Goal: Information Seeking & Learning: Learn about a topic

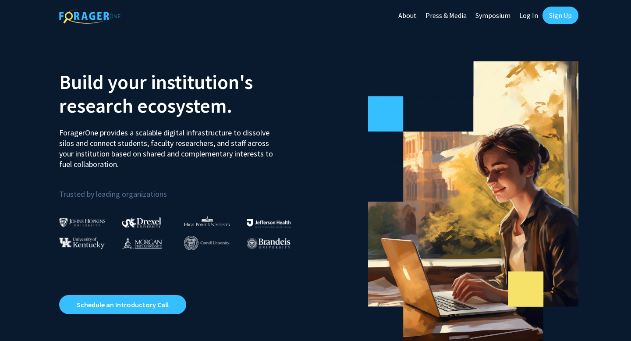
click at [560, 12] on link "Sign Up" at bounding box center [561, 16] width 36 height 18
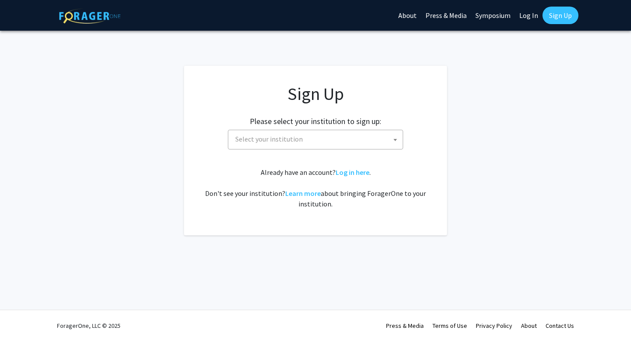
click at [298, 139] on span "Select your institution" at bounding box center [269, 139] width 68 height 9
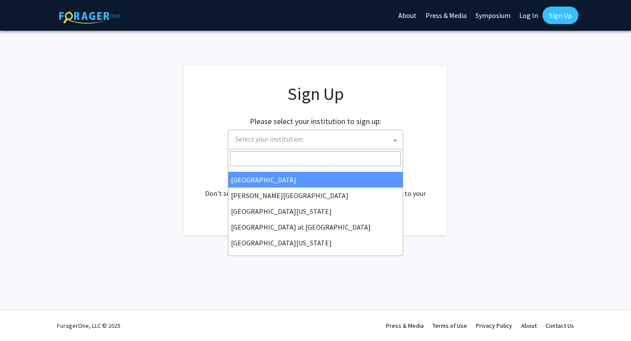
scroll to position [275, 0]
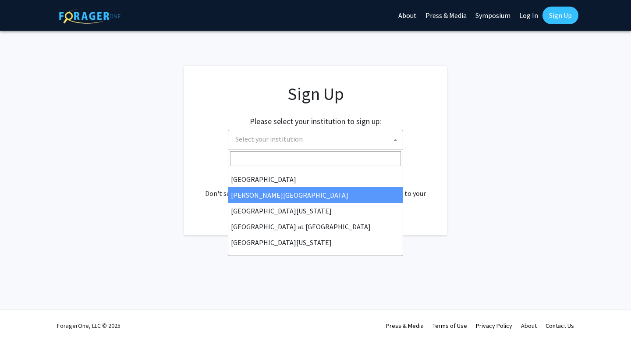
select select "24"
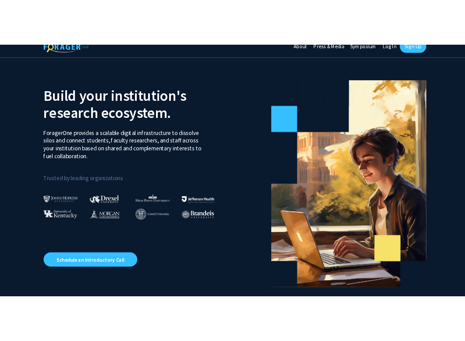
scroll to position [11, 0]
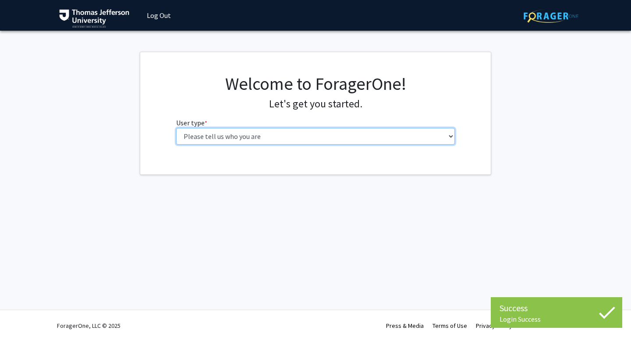
click at [250, 132] on select "Please tell us who you are Undergraduate Student Master's Student Doctoral Cand…" at bounding box center [315, 136] width 279 height 17
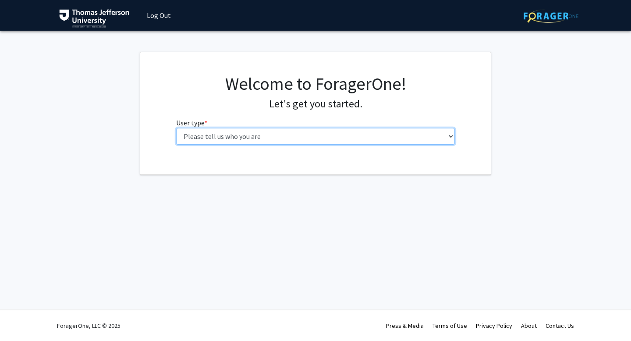
select select "3: doc"
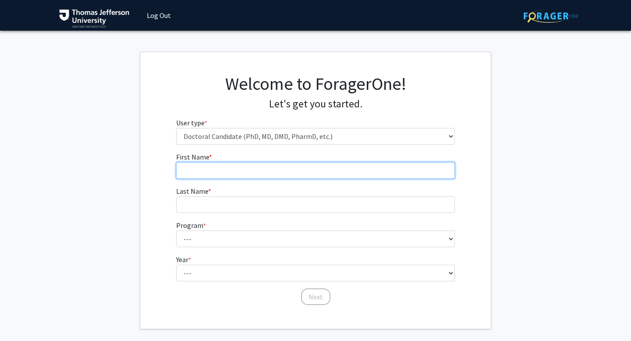
click at [235, 171] on input "First Name * required" at bounding box center [315, 170] width 279 height 17
type input "Dylan"
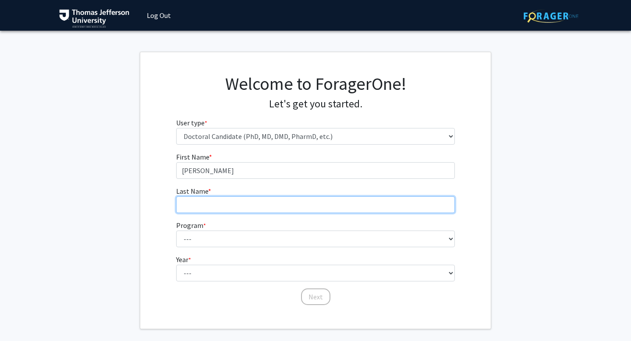
click at [232, 204] on input "Last Name * required" at bounding box center [315, 204] width 279 height 17
type input "Abramyan"
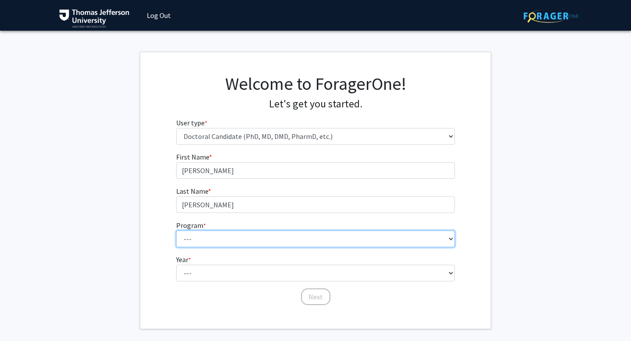
click at [222, 237] on select "--- Accelerated 3+3 BS in Health Sciences/Doctor of Occupational Therapy Accele…" at bounding box center [315, 239] width 279 height 17
click at [230, 238] on select "--- Accelerated 3+3 BS in Health Sciences/Doctor of Occupational Therapy Accele…" at bounding box center [315, 239] width 279 height 17
select select "35: 815"
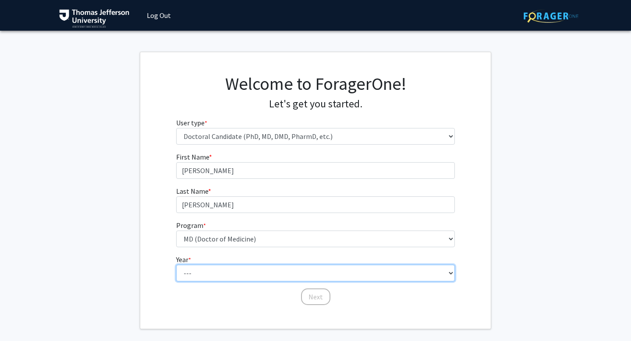
click at [246, 275] on select "--- First Year Second Year Third Year Fourth Year Fifth Year Sixth Year Seventh…" at bounding box center [315, 273] width 279 height 17
select select "1: first_year"
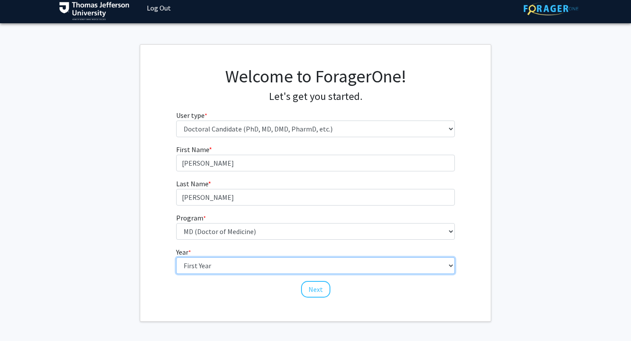
scroll to position [8, 0]
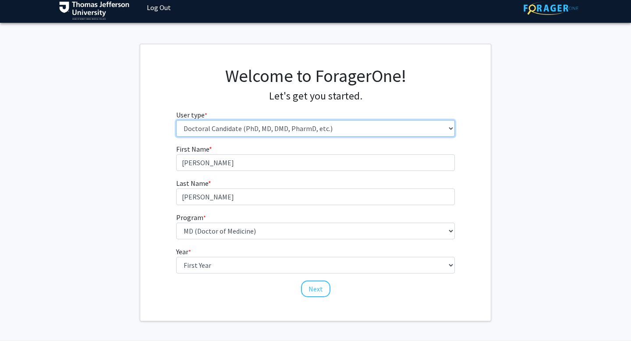
click at [311, 128] on select "Please tell us who you are Undergraduate Student Master's Student Doctoral Cand…" at bounding box center [315, 128] width 279 height 17
click at [279, 129] on select "Please tell us who you are Undergraduate Student Master's Student Doctoral Cand…" at bounding box center [315, 128] width 279 height 17
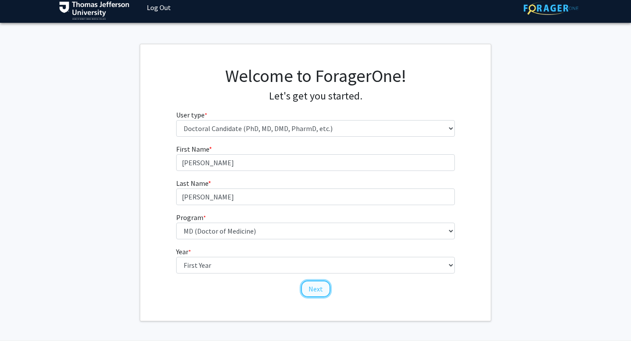
click at [307, 290] on button "Next" at bounding box center [315, 289] width 29 height 17
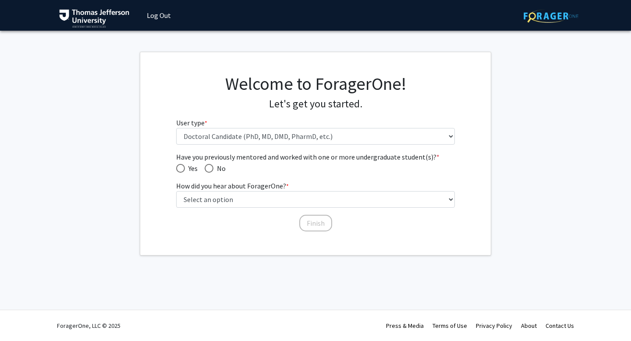
click at [210, 165] on span "Have you previously mentored and worked with one or more undergraduate student(…" at bounding box center [209, 168] width 9 height 9
click at [210, 165] on input "No" at bounding box center [209, 168] width 9 height 9
radio input "true"
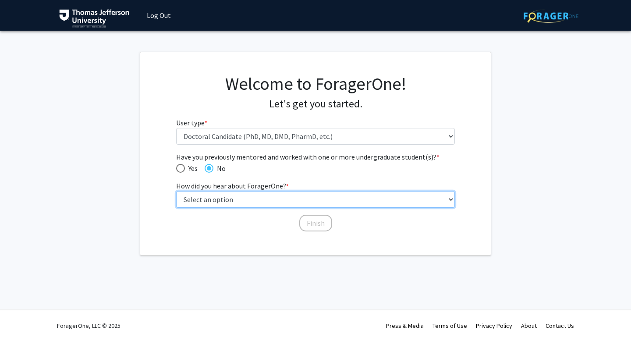
click at [230, 194] on select "Select an option Peer/student recommendation Faculty/staff recommendation Unive…" at bounding box center [315, 199] width 279 height 17
select select "2: faculty_recommendation"
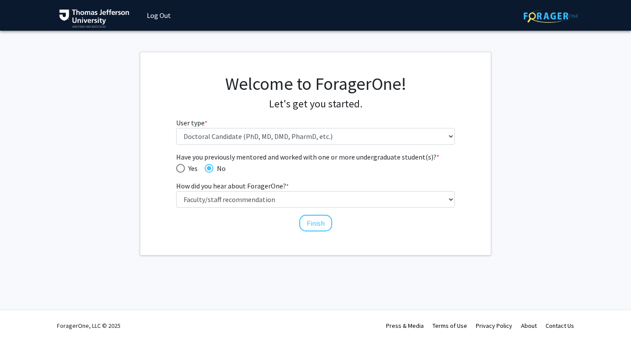
click at [193, 216] on div "Finish" at bounding box center [315, 219] width 279 height 9
click at [177, 170] on span "Have you previously mentored and worked with one or more undergraduate student(…" at bounding box center [180, 168] width 9 height 9
click at [177, 170] on input "Yes" at bounding box center [180, 168] width 9 height 9
radio input "true"
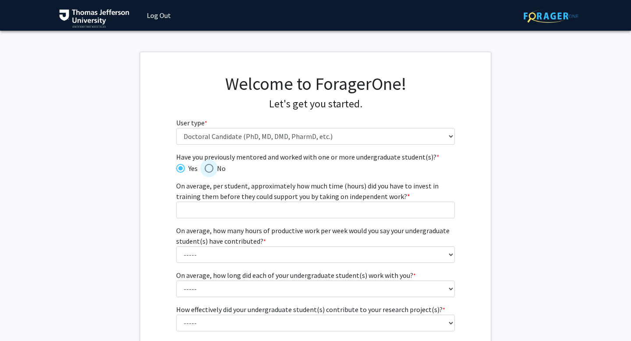
click at [212, 168] on span "Have you previously mentored and worked with one or more undergraduate student(…" at bounding box center [209, 168] width 9 height 9
click at [212, 168] on input "No" at bounding box center [209, 168] width 9 height 9
radio input "true"
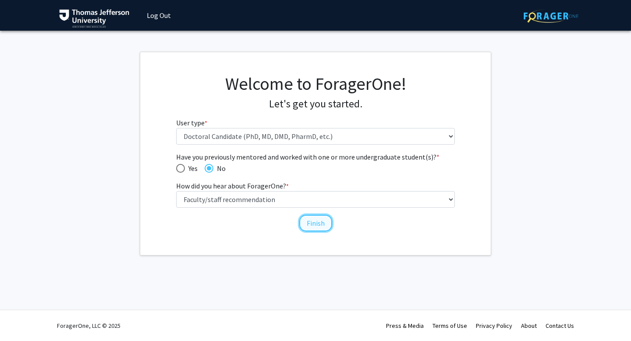
click at [316, 221] on button "Finish" at bounding box center [316, 223] width 33 height 17
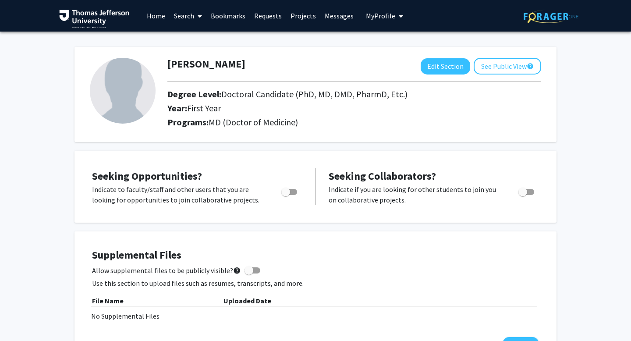
click at [292, 15] on link "Projects" at bounding box center [303, 15] width 34 height 31
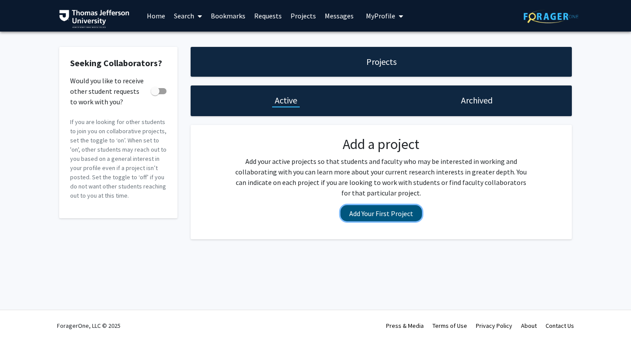
click at [384, 211] on button "Add Your First Project" at bounding box center [382, 213] width 82 height 16
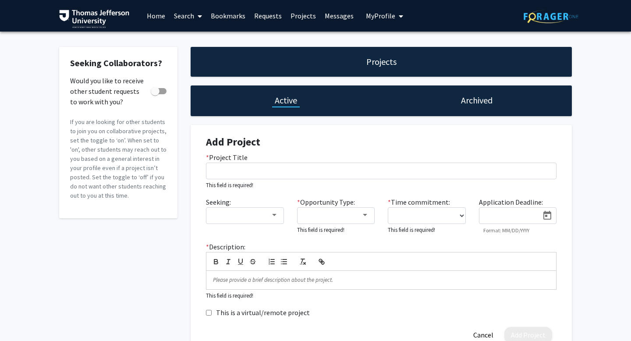
click at [301, 14] on link "Projects" at bounding box center [303, 15] width 34 height 31
click at [254, 15] on link "Requests" at bounding box center [268, 15] width 36 height 31
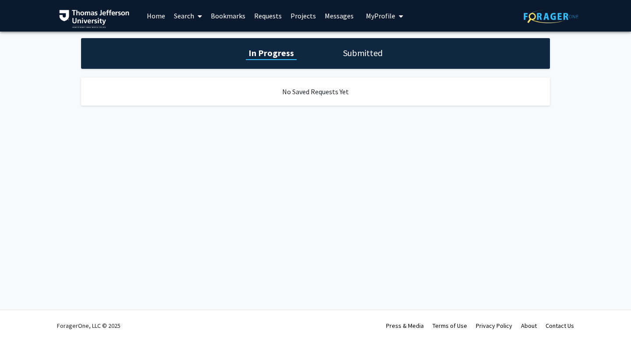
click at [225, 15] on link "Bookmarks" at bounding box center [228, 15] width 43 height 31
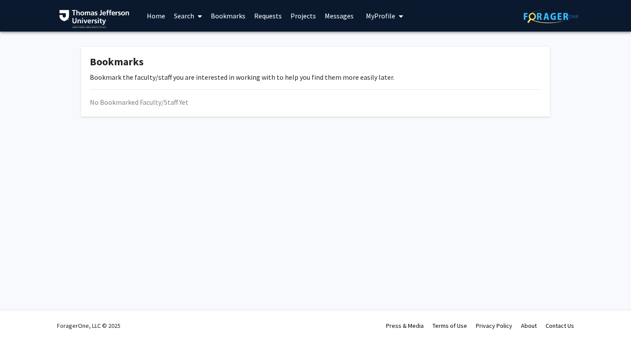
click at [184, 12] on link "Search" at bounding box center [188, 15] width 37 height 31
click at [189, 38] on span "Faculty/Staff" at bounding box center [202, 41] width 64 height 18
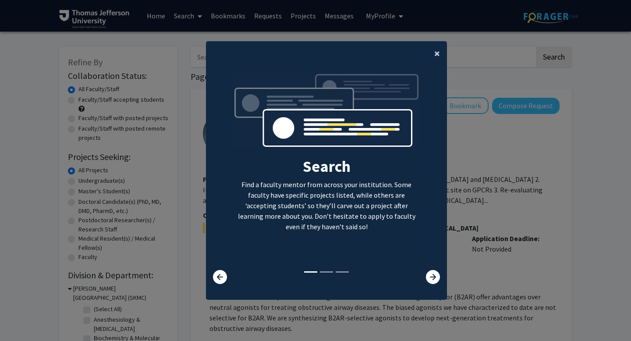
click at [434, 54] on button "×" at bounding box center [438, 53] width 20 height 25
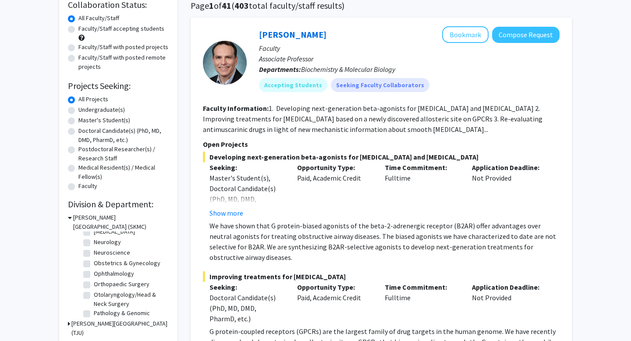
scroll to position [246, 0]
click at [94, 279] on label "Orthopaedic Surgery" at bounding box center [122, 280] width 56 height 9
click at [94, 279] on input "Orthopaedic Surgery" at bounding box center [97, 279] width 6 height 6
checkbox input "true"
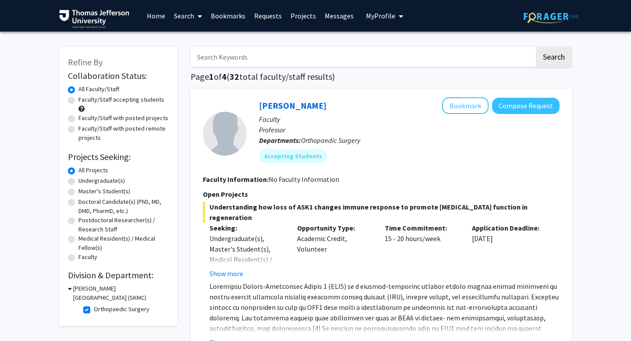
click at [94, 307] on label "Orthopaedic Surgery" at bounding box center [122, 309] width 56 height 9
click at [94, 307] on input "Orthopaedic Surgery" at bounding box center [97, 308] width 6 height 6
checkbox input "false"
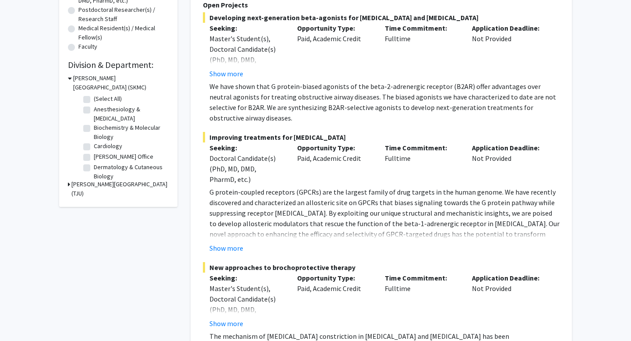
scroll to position [214, 0]
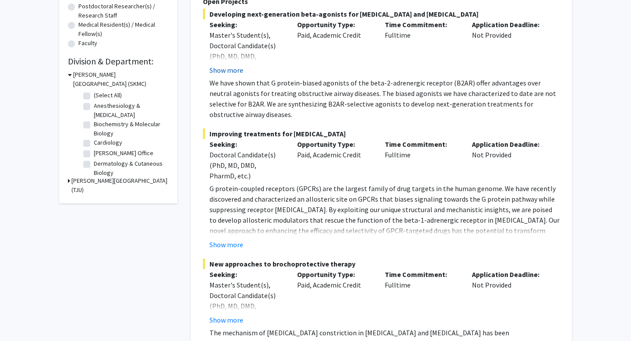
click at [237, 68] on button "Show more" at bounding box center [227, 70] width 34 height 11
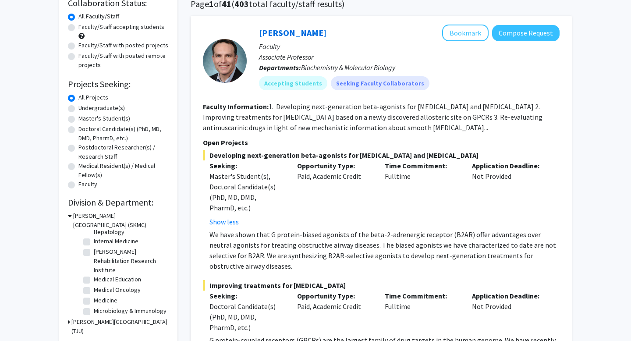
scroll to position [142, 0]
click at [94, 288] on label "Medical Oncology" at bounding box center [117, 288] width 47 height 9
click at [94, 288] on input "Medical Oncology" at bounding box center [97, 287] width 6 height 6
checkbox input "true"
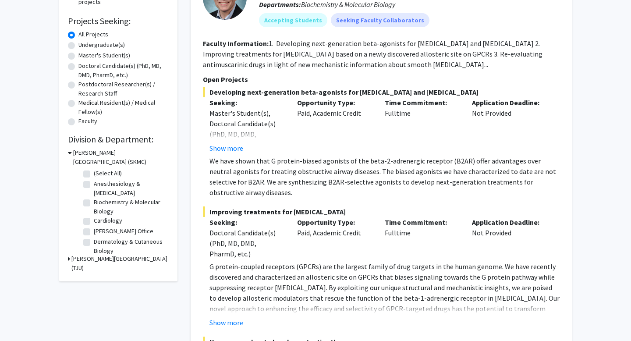
scroll to position [137, 0]
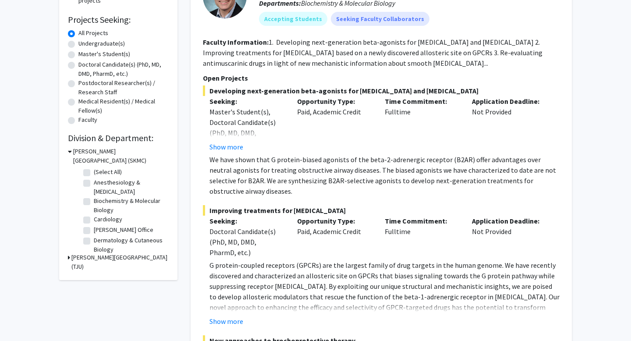
click at [89, 256] on h3 "[PERSON_NAME][GEOGRAPHIC_DATA] (TJU)" at bounding box center [119, 262] width 97 height 18
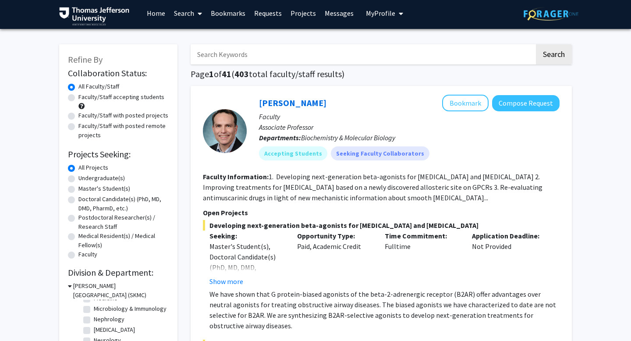
scroll to position [0, 0]
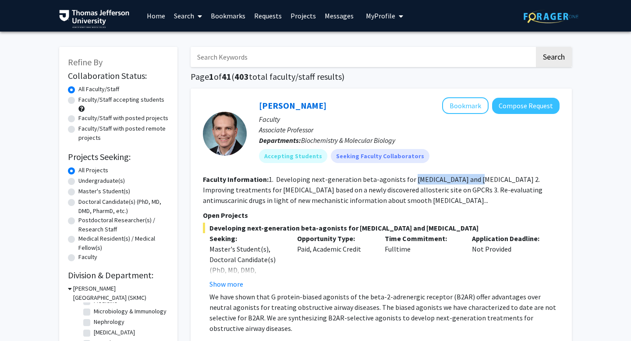
drag, startPoint x: 410, startPoint y: 180, endPoint x: 467, endPoint y: 178, distance: 57.0
click at [467, 178] on fg-read-more "1. Developing next-generation beta-agonists for [MEDICAL_DATA] and [MEDICAL_DAT…" at bounding box center [373, 190] width 340 height 30
drag, startPoint x: 296, startPoint y: 176, endPoint x: 465, endPoint y: 178, distance: 169.7
click at [467, 178] on fg-read-more "1. Developing next-generation beta-agonists for [MEDICAL_DATA] and [MEDICAL_DAT…" at bounding box center [373, 190] width 340 height 30
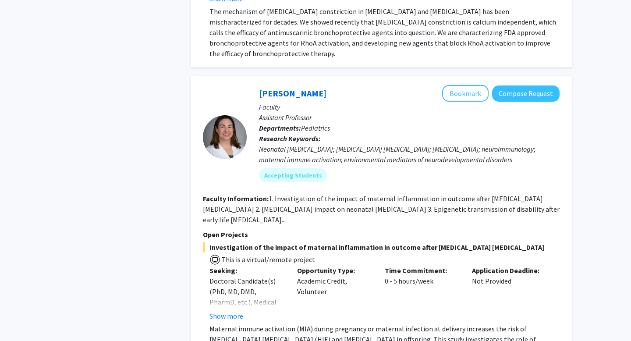
scroll to position [537, 0]
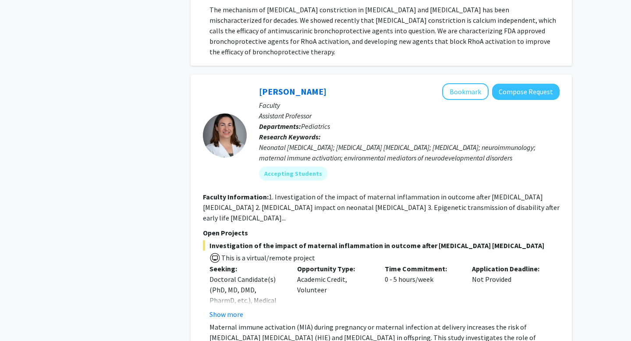
click at [300, 126] on b "Departments:" at bounding box center [280, 126] width 42 height 9
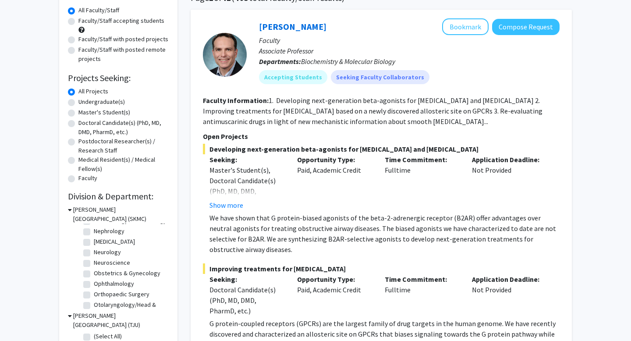
scroll to position [226, 0]
click at [94, 290] on label "Orthopaedic Surgery" at bounding box center [122, 292] width 56 height 9
click at [94, 290] on input "Orthopaedic Surgery" at bounding box center [97, 291] width 6 height 6
checkbox input "true"
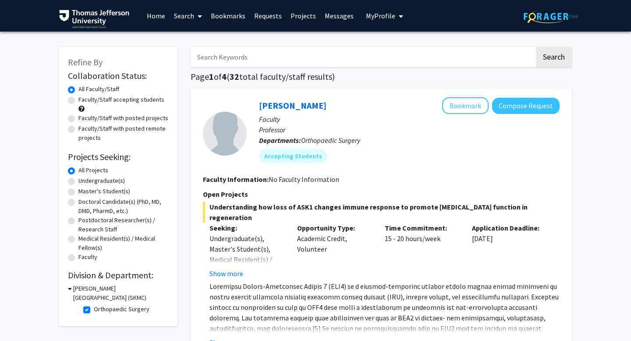
click at [78, 100] on label "Faculty/Staff accepting students" at bounding box center [121, 99] width 86 height 9
click at [78, 100] on input "Faculty/Staff accepting students" at bounding box center [81, 98] width 6 height 6
radio input "true"
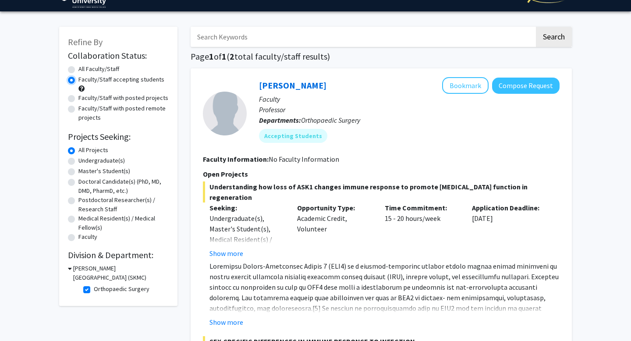
scroll to position [22, 0]
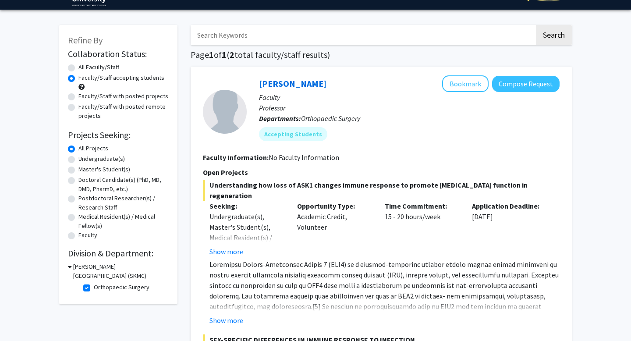
click at [86, 283] on fg-checkbox "Orthopaedic Surgery Orthopaedic Surgery" at bounding box center [124, 288] width 83 height 11
click at [94, 291] on label "Orthopaedic Surgery" at bounding box center [122, 287] width 56 height 9
click at [94, 289] on input "Orthopaedic Surgery" at bounding box center [97, 286] width 6 height 6
checkbox input "false"
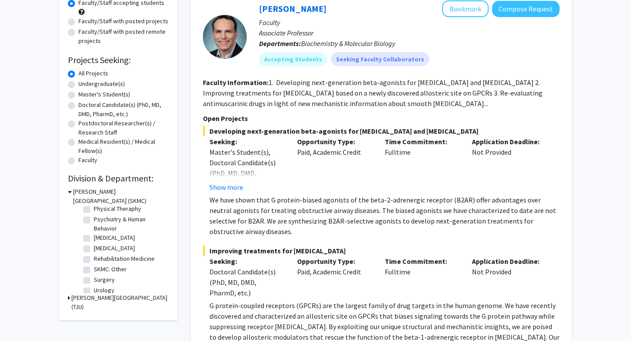
scroll to position [318, 0]
click at [94, 271] on label "SKMC: Other" at bounding box center [110, 271] width 33 height 9
click at [94, 271] on input "SKMC: Other" at bounding box center [97, 270] width 6 height 6
checkbox input "true"
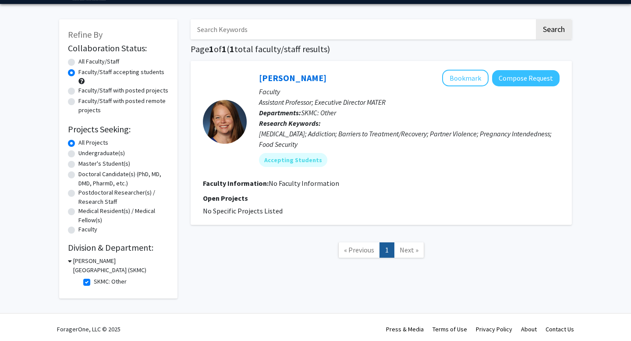
scroll to position [31, 0]
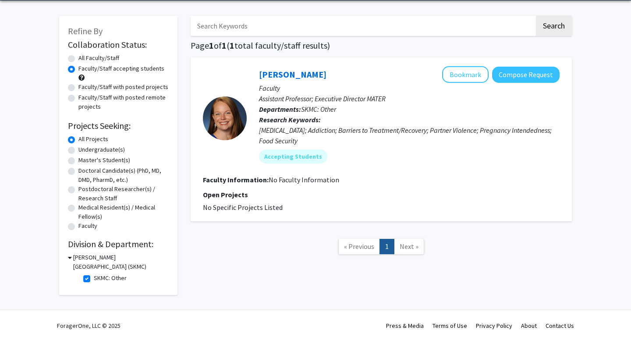
click at [92, 277] on fg-checkbox "SKMC: Other SKMC: Other" at bounding box center [124, 279] width 83 height 11
click at [94, 279] on label "SKMC: Other" at bounding box center [110, 278] width 33 height 9
click at [94, 279] on input "SKMC: Other" at bounding box center [97, 277] width 6 height 6
checkbox input "false"
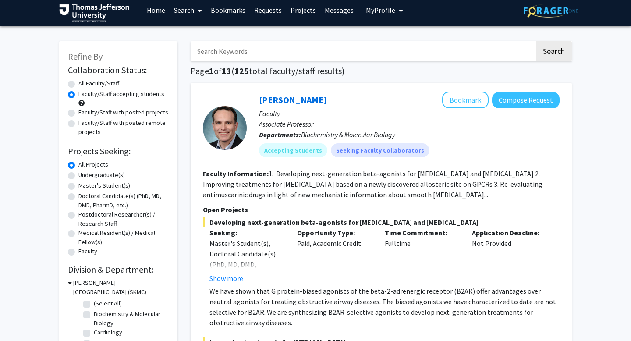
scroll to position [9, 0]
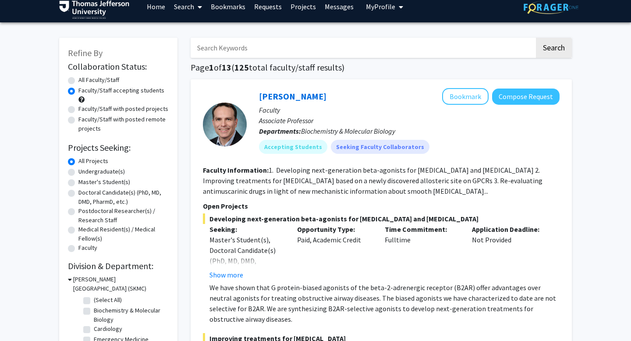
click at [78, 190] on label "Doctoral Candidate(s) (PhD, MD, DMD, PharmD, etc.)" at bounding box center [123, 197] width 90 height 18
click at [78, 190] on input "Doctoral Candidate(s) (PhD, MD, DMD, PharmD, etc.)" at bounding box center [81, 191] width 6 height 6
radio input "true"
